Goal: Task Accomplishment & Management: Manage account settings

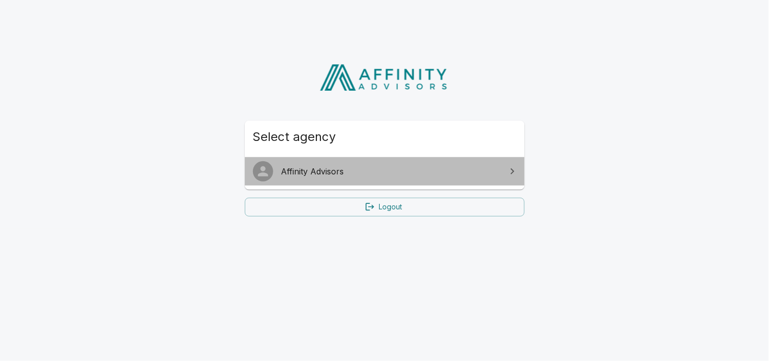
click at [428, 172] on span "Affinity Advisors" at bounding box center [390, 171] width 219 height 12
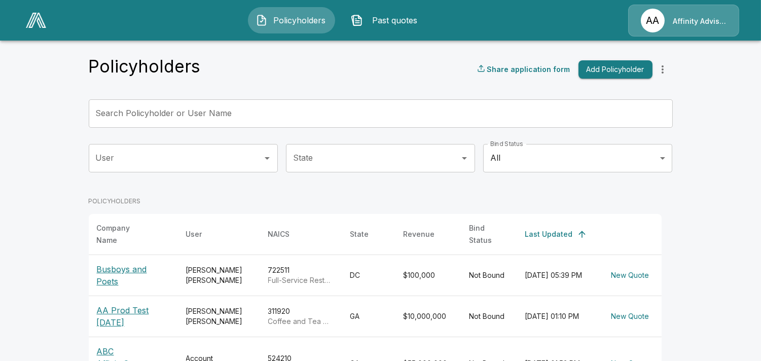
scroll to position [6, 0]
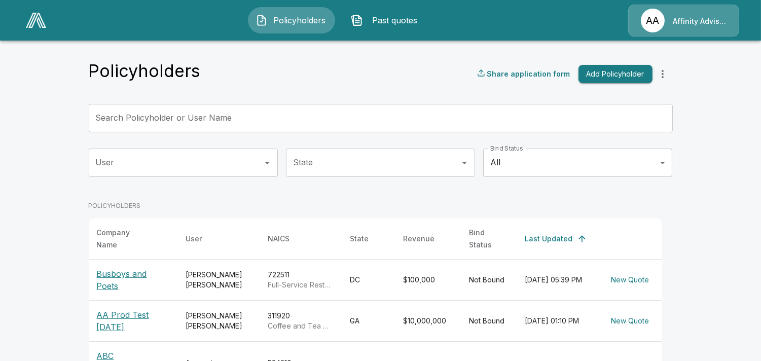
click at [32, 22] on img at bounding box center [36, 20] width 20 height 15
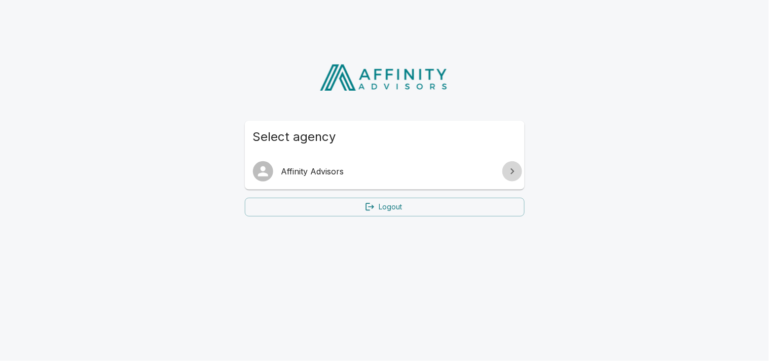
click at [510, 170] on icon at bounding box center [512, 171] width 12 height 12
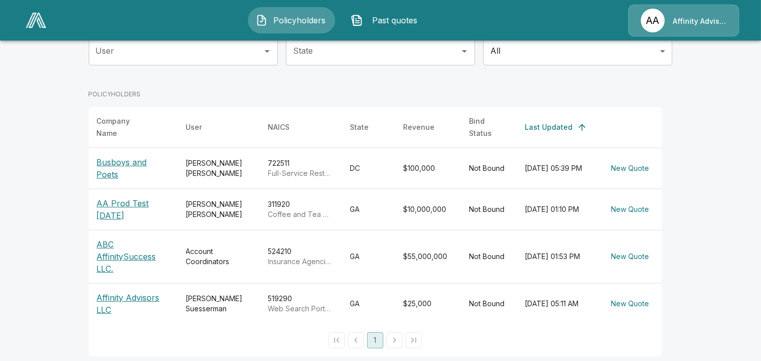
scroll to position [119, 0]
click at [36, 17] on img at bounding box center [36, 20] width 20 height 15
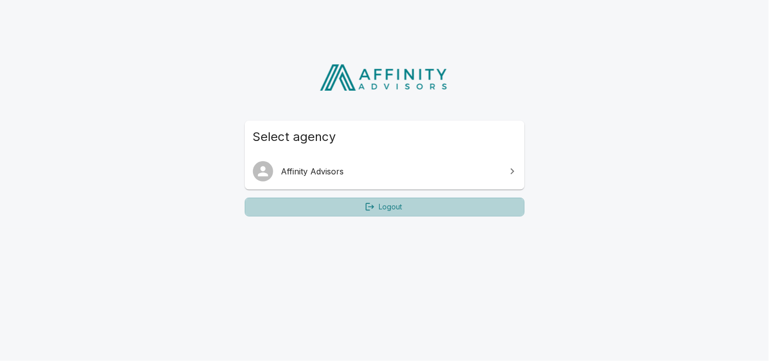
click at [391, 206] on link "Logout" at bounding box center [385, 207] width 280 height 19
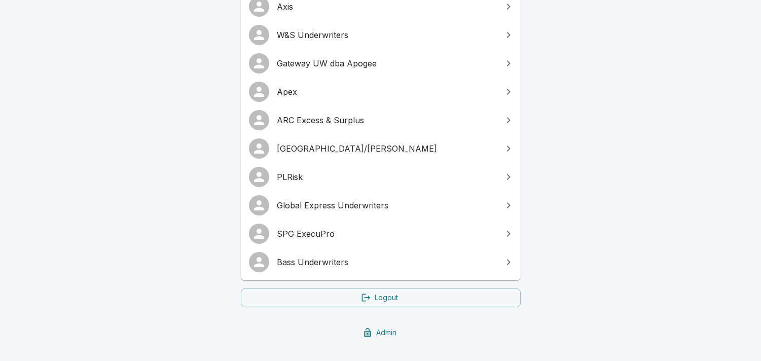
scroll to position [282, 0]
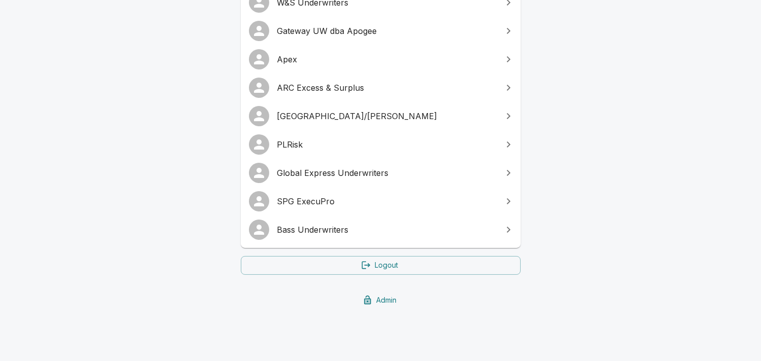
click at [386, 299] on link "Admin" at bounding box center [381, 300] width 280 height 19
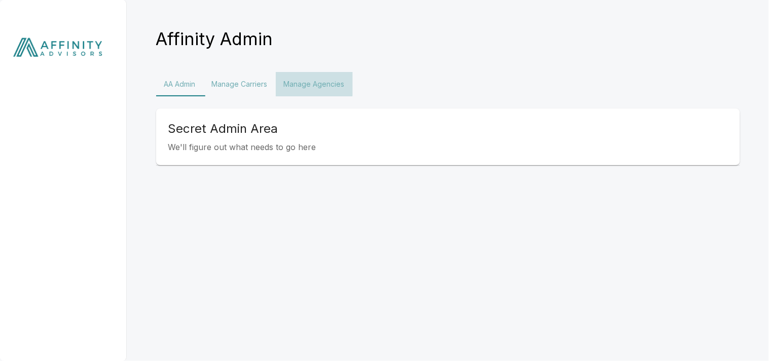
click at [315, 83] on button "Manage Agencies" at bounding box center [314, 84] width 77 height 24
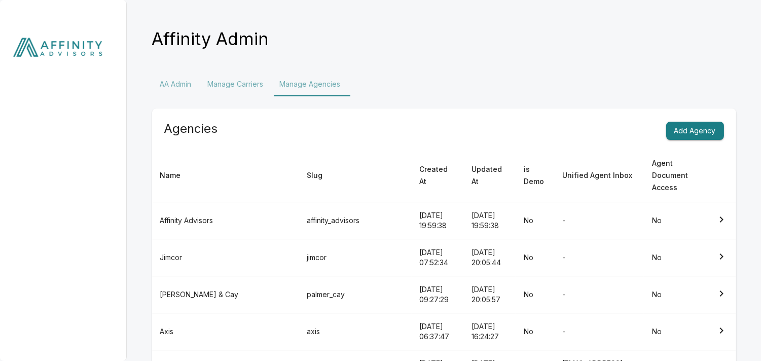
click at [73, 44] on img at bounding box center [63, 49] width 127 height 99
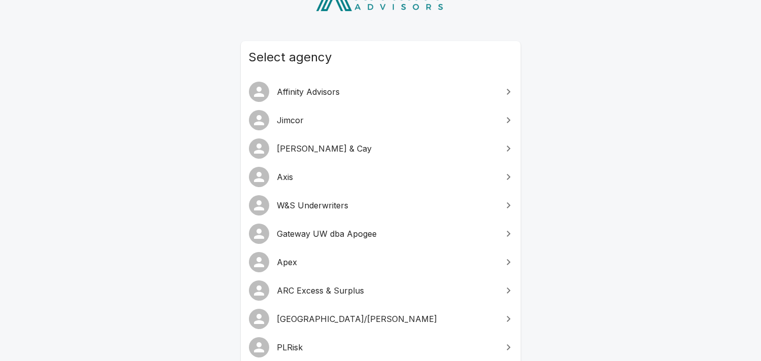
scroll to position [187, 0]
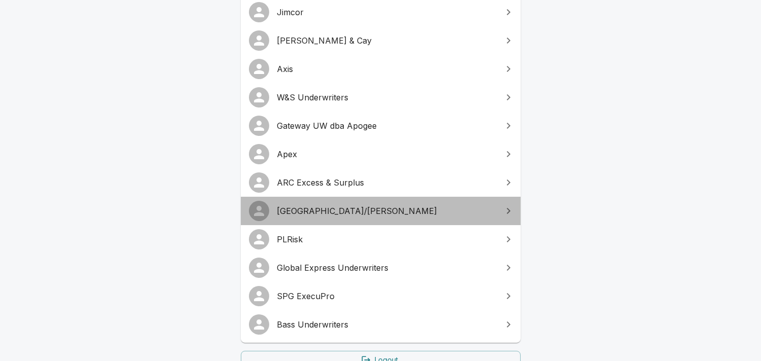
click at [315, 210] on span "[GEOGRAPHIC_DATA]/[PERSON_NAME]" at bounding box center [386, 211] width 219 height 12
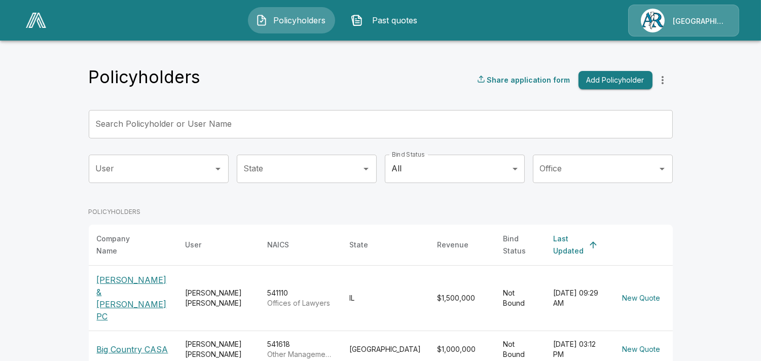
click at [702, 18] on p "[GEOGRAPHIC_DATA]/[PERSON_NAME]" at bounding box center [699, 21] width 54 height 10
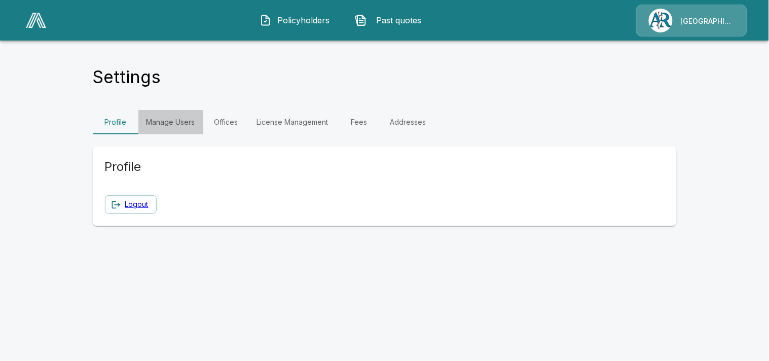
click at [160, 118] on link "Manage Users" at bounding box center [170, 122] width 65 height 24
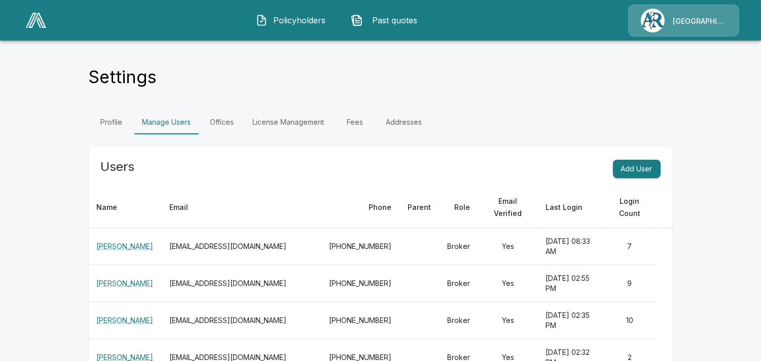
click at [649, 169] on button "Add User" at bounding box center [637, 169] width 48 height 19
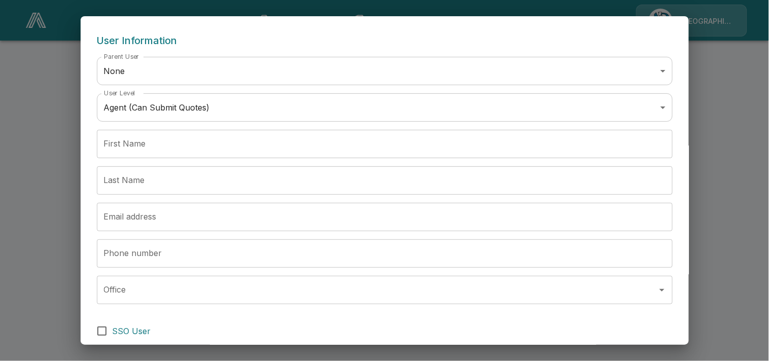
click at [720, 87] on div "User Information Parent User None **** User Level   * User Level Agent (Can Sub…" at bounding box center [384, 180] width 769 height 361
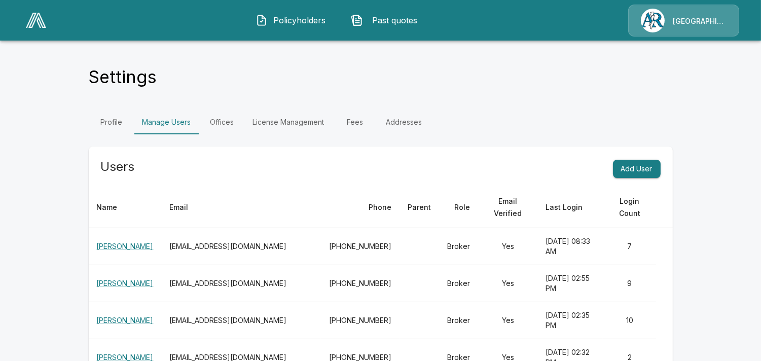
click at [28, 21] on img at bounding box center [36, 20] width 20 height 15
